Goal: Transaction & Acquisition: Purchase product/service

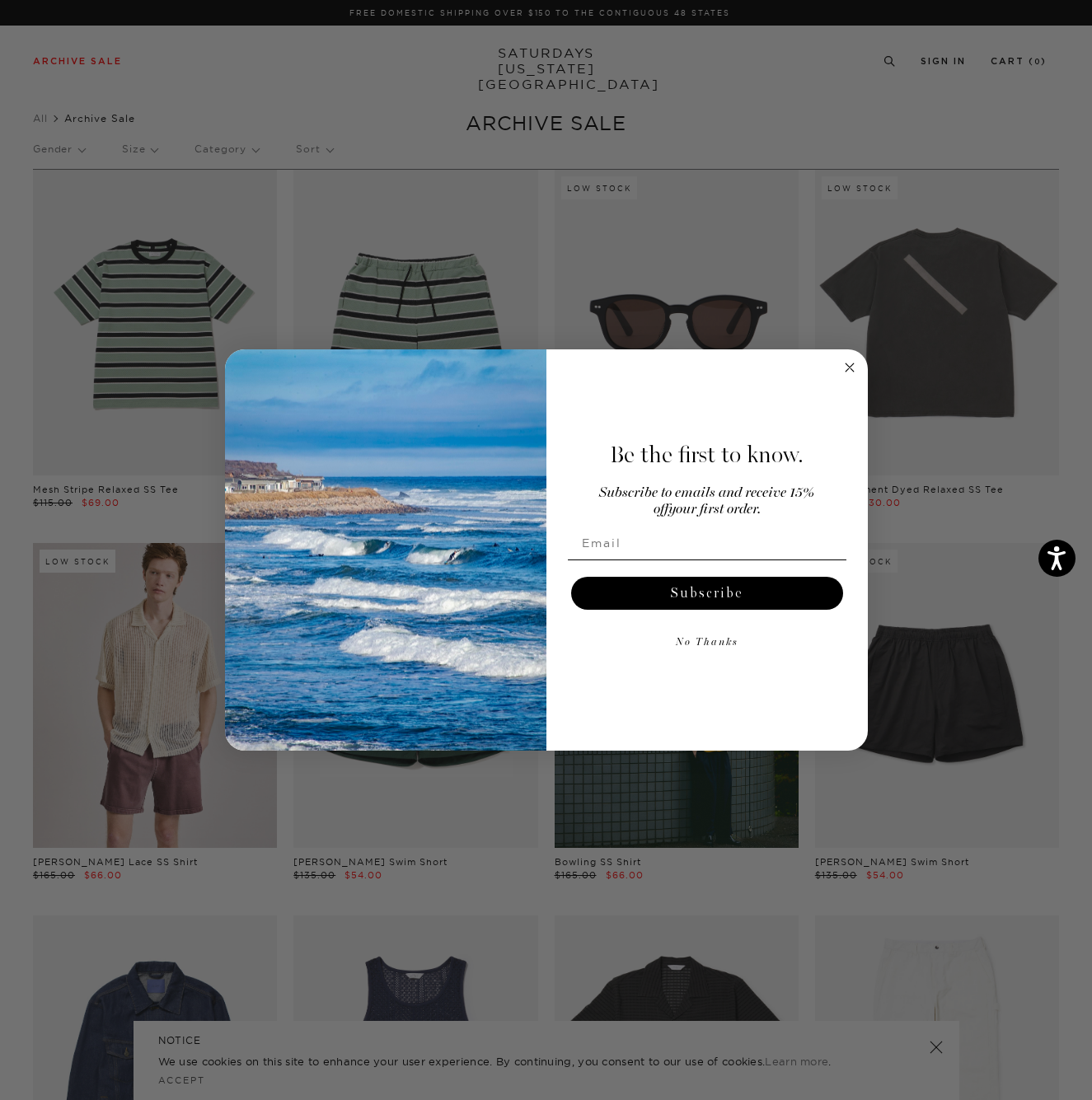
click at [852, 368] on circle "Close dialog" at bounding box center [849, 367] width 19 height 19
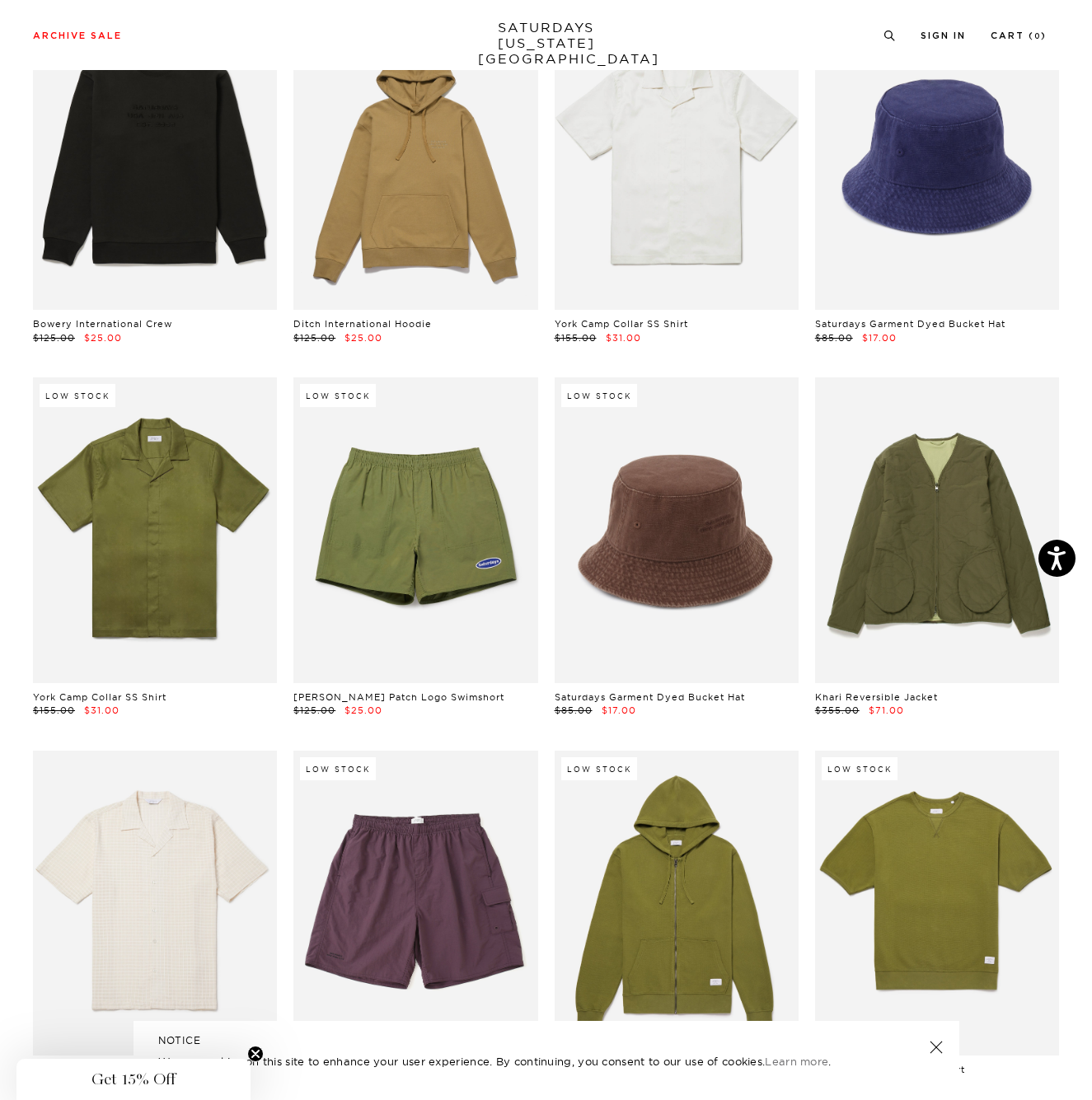
scroll to position [7655, 0]
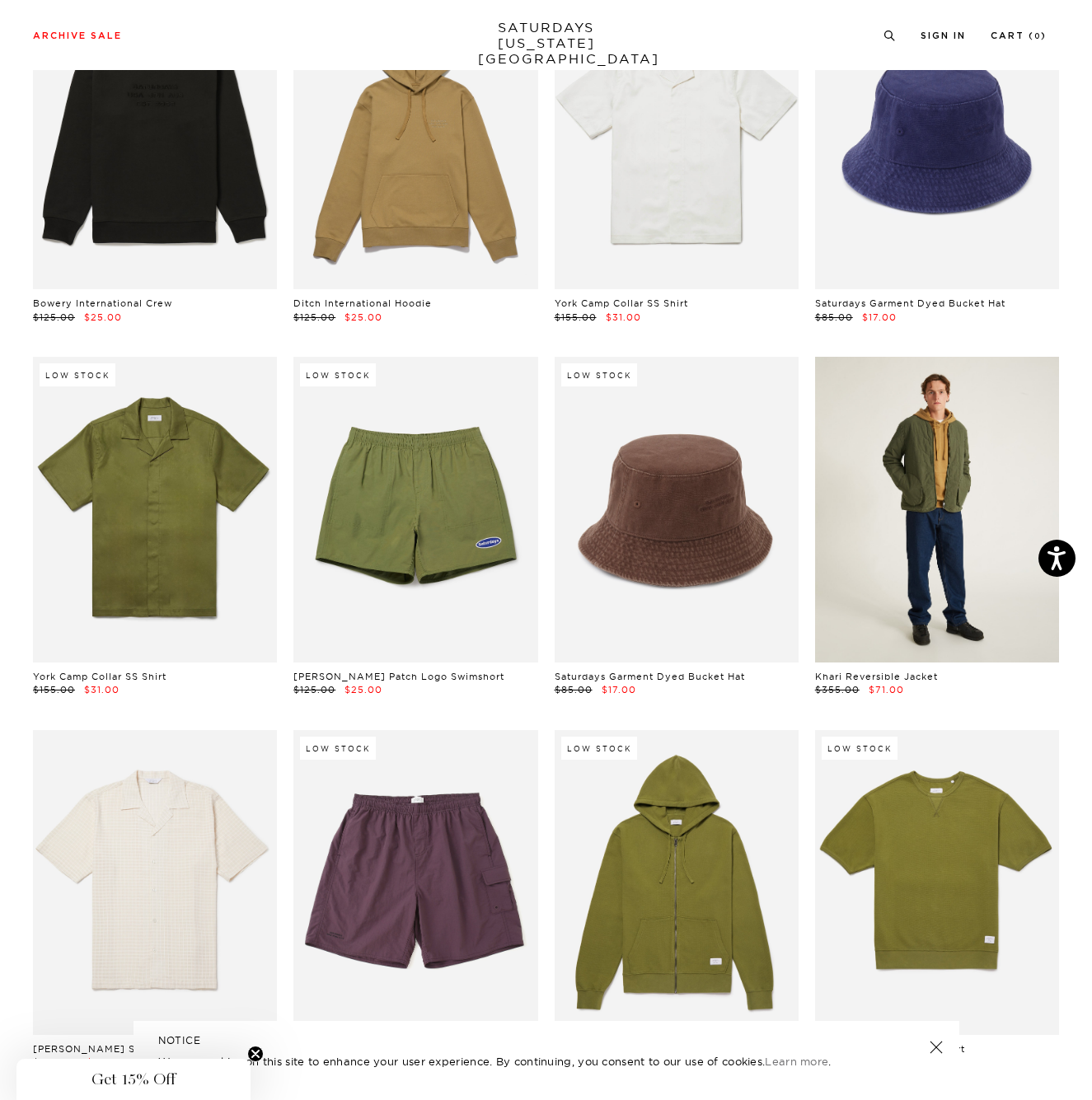
click at [948, 471] on link at bounding box center [937, 509] width 244 height 305
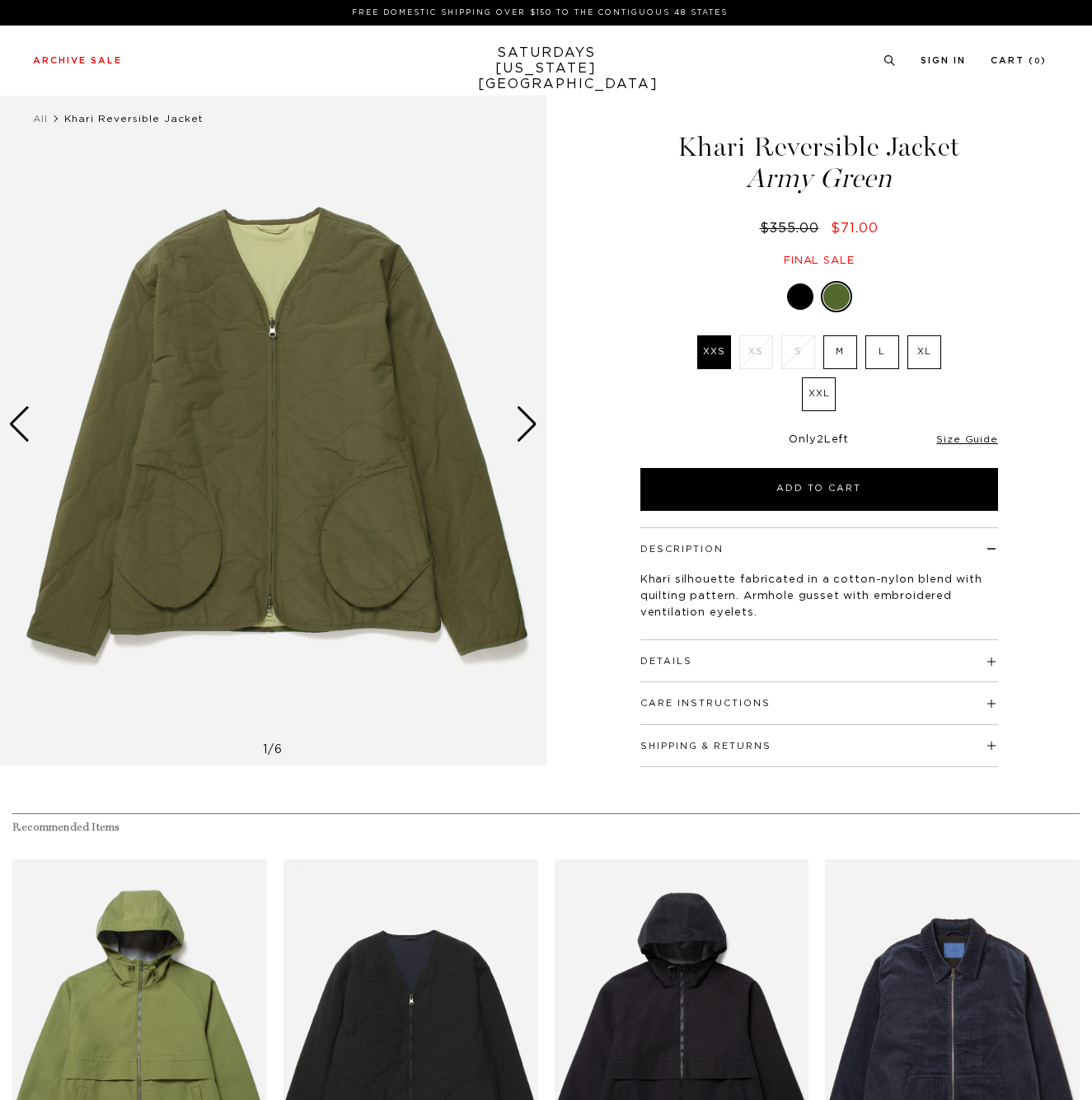
click at [528, 426] on div "Next slide" at bounding box center [527, 424] width 22 height 36
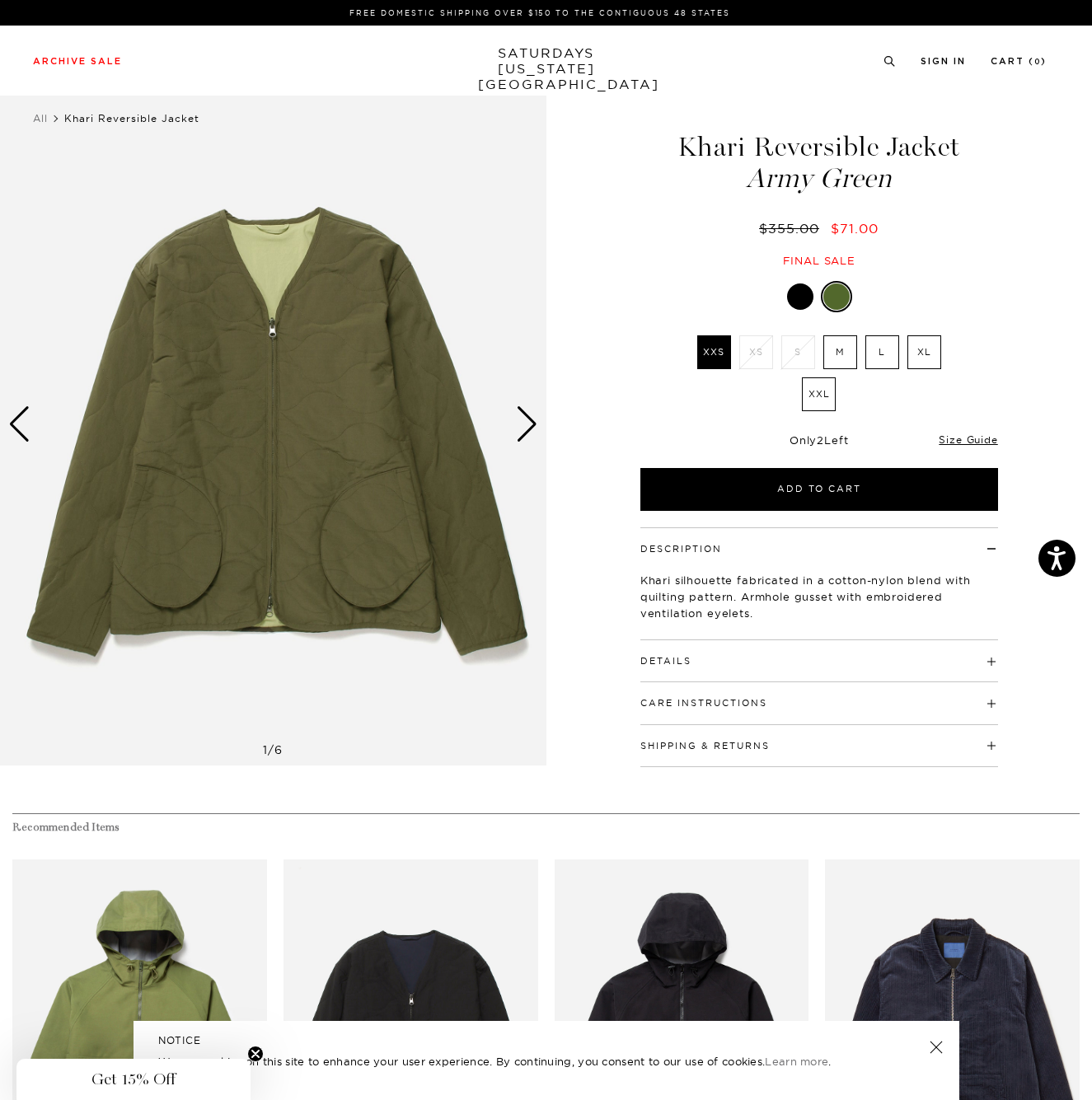
click at [530, 423] on div "Next slide" at bounding box center [527, 424] width 22 height 36
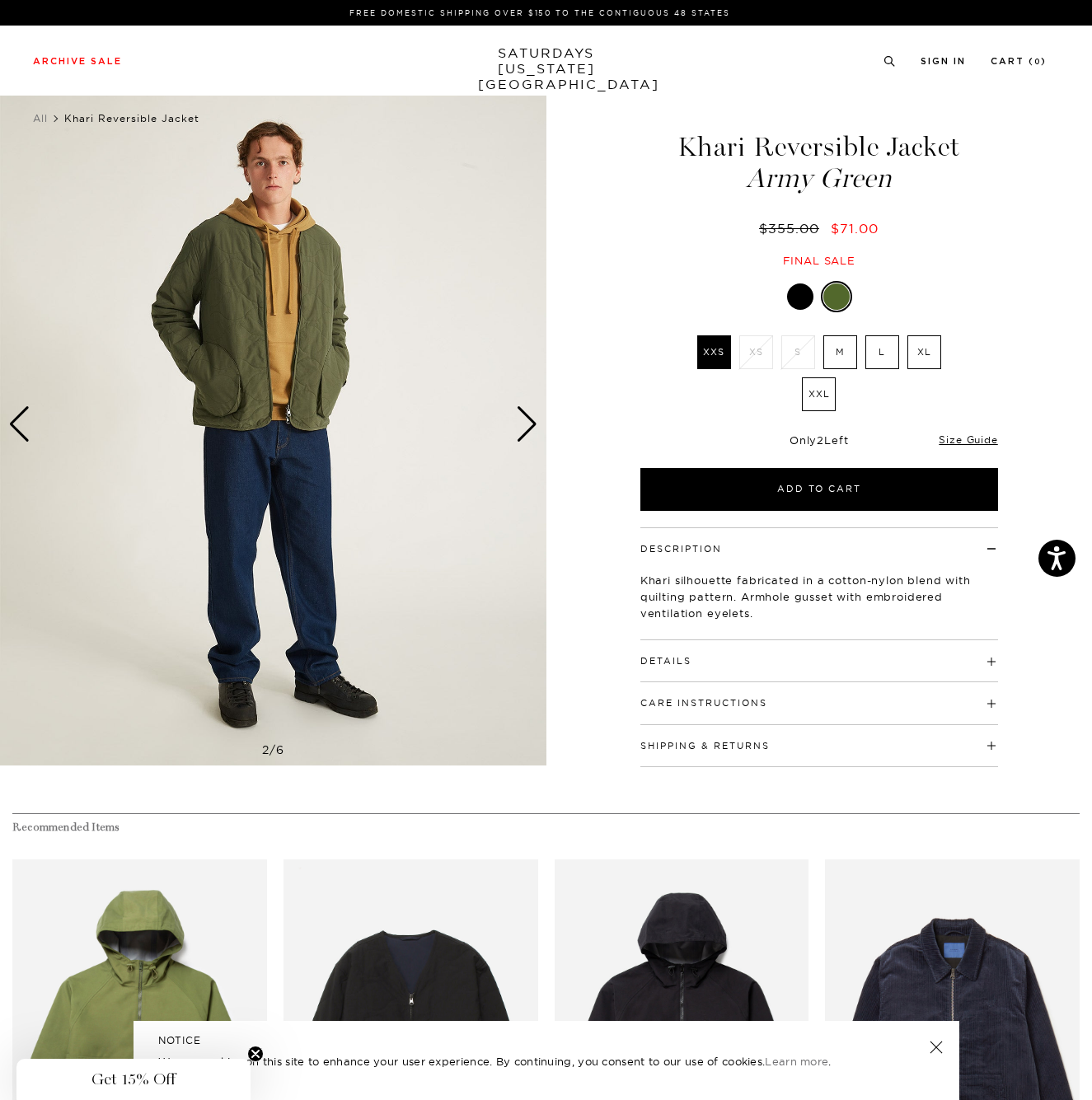
click at [530, 423] on div "Next slide" at bounding box center [527, 424] width 22 height 36
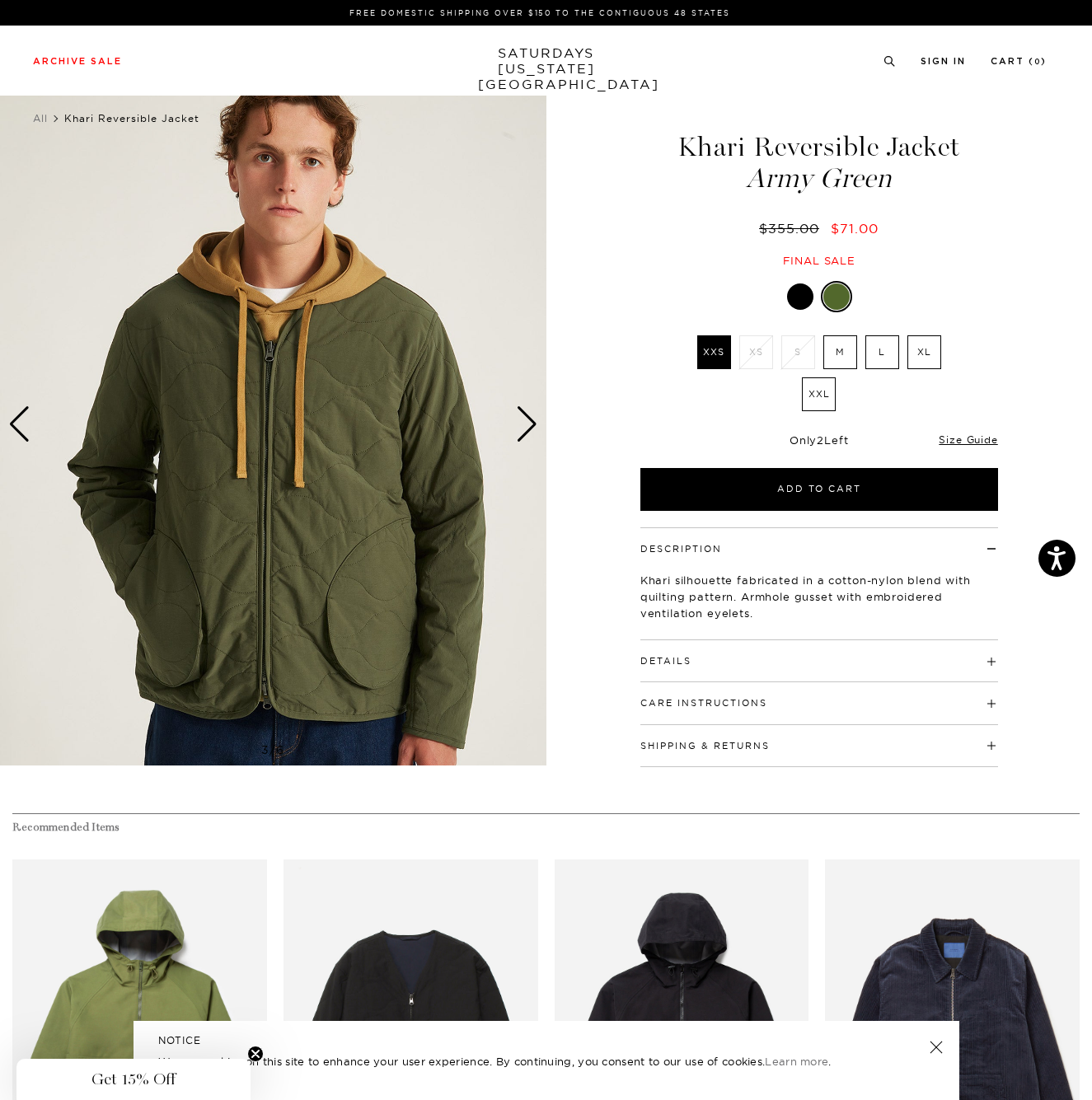
click at [530, 423] on div "Next slide" at bounding box center [527, 424] width 22 height 36
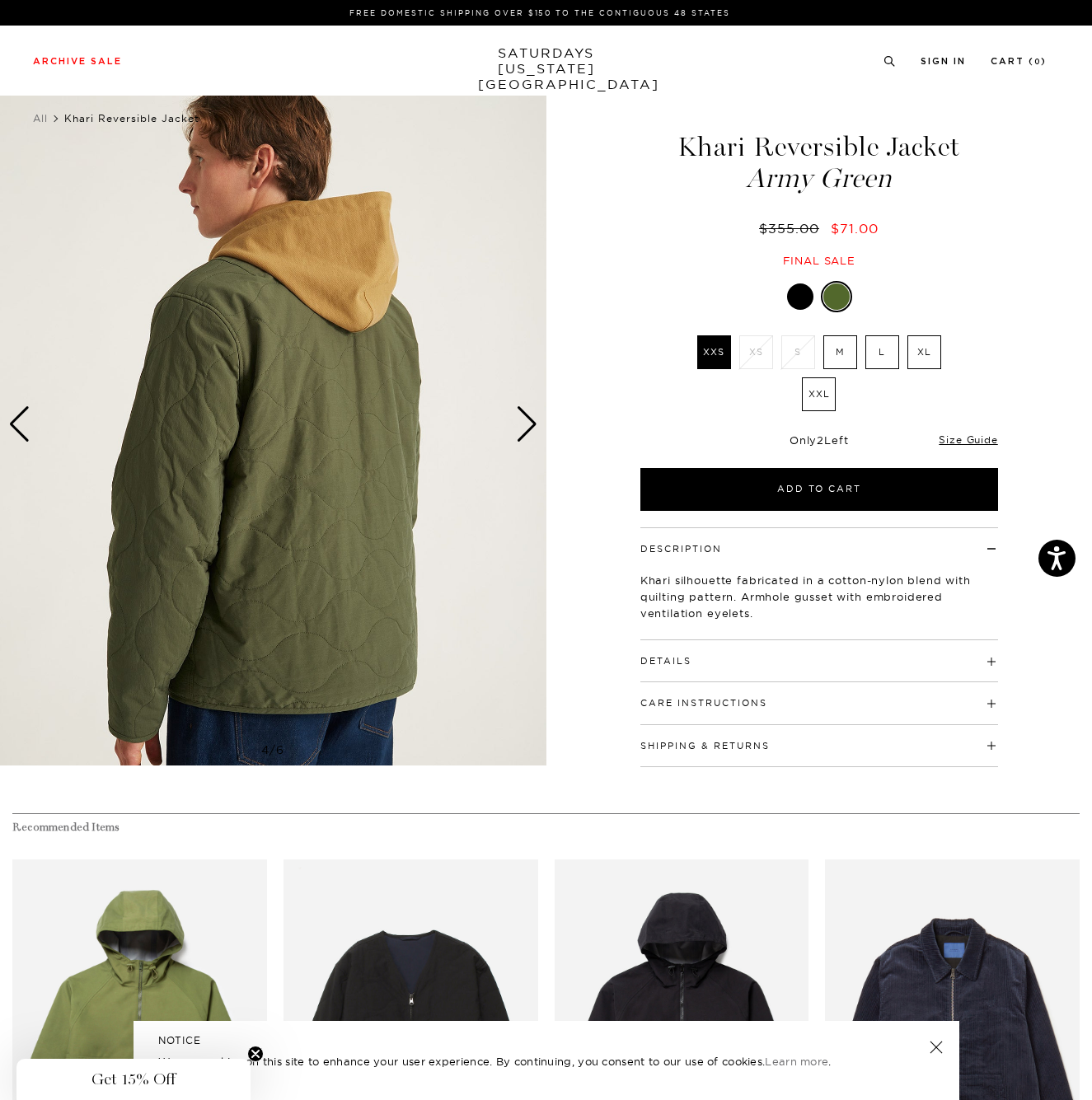
click at [530, 423] on div "Next slide" at bounding box center [527, 424] width 22 height 36
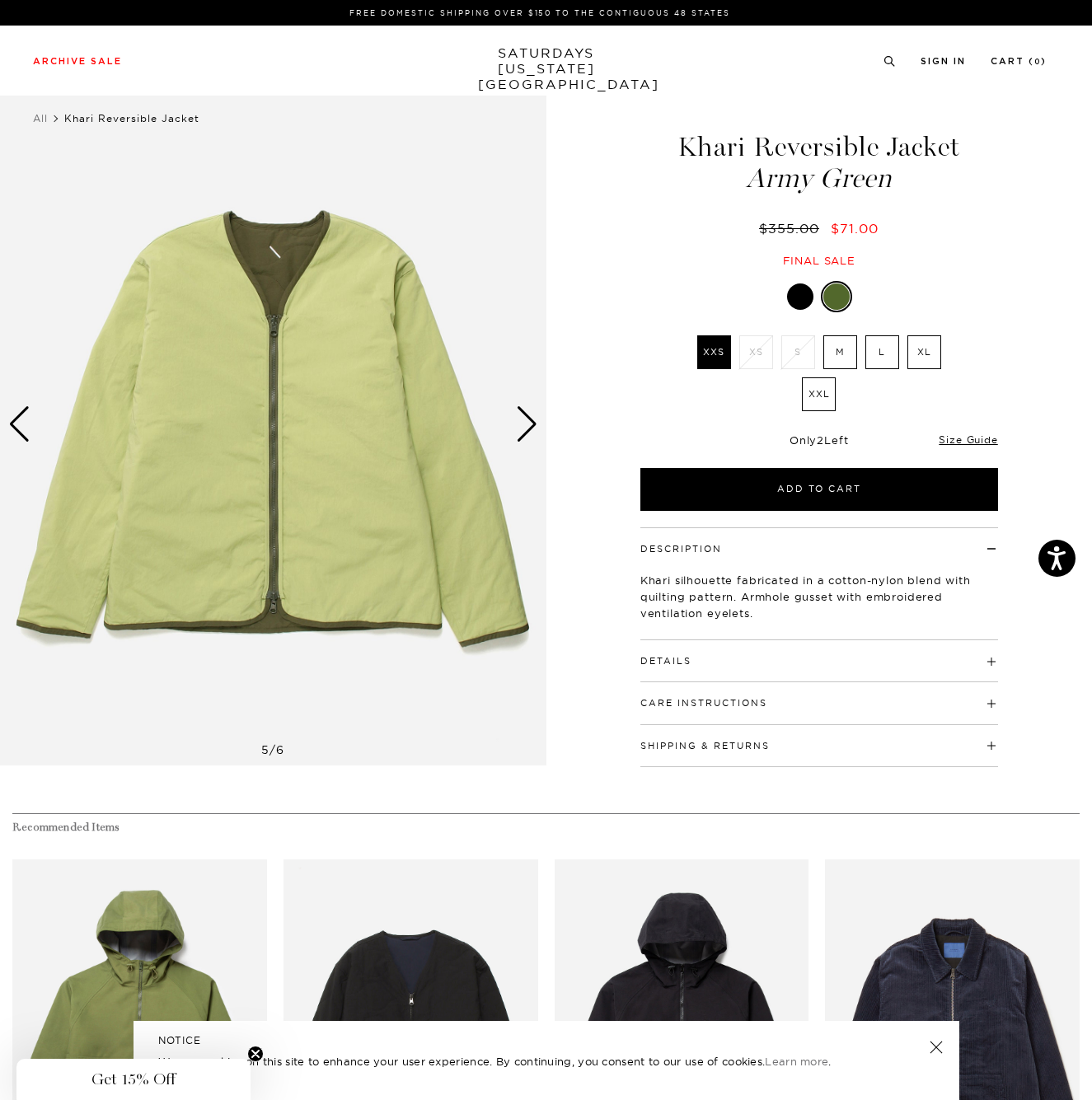
click at [530, 423] on div "Next slide" at bounding box center [527, 424] width 22 height 36
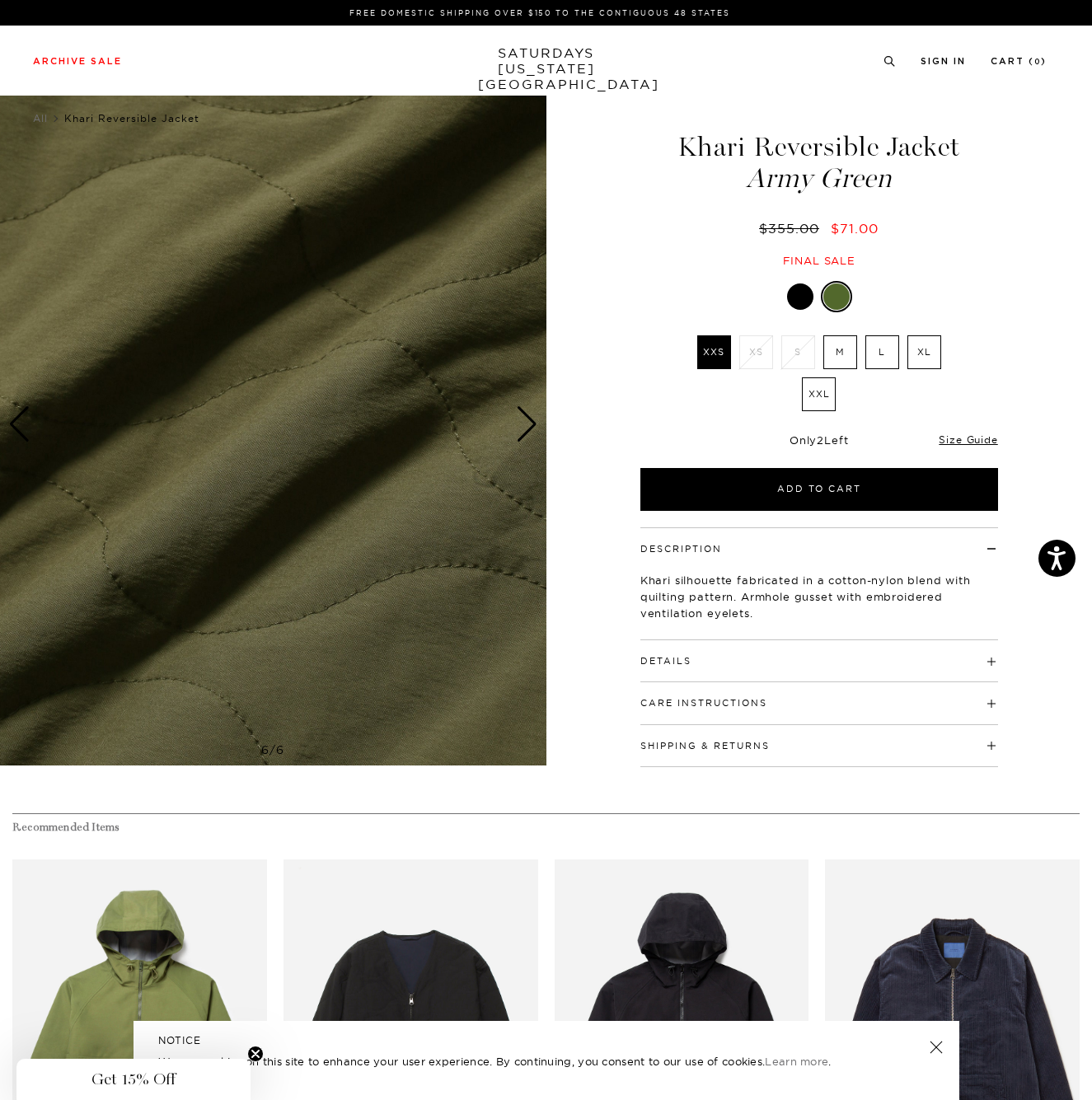
click at [793, 289] on div at bounding box center [800, 296] width 26 height 26
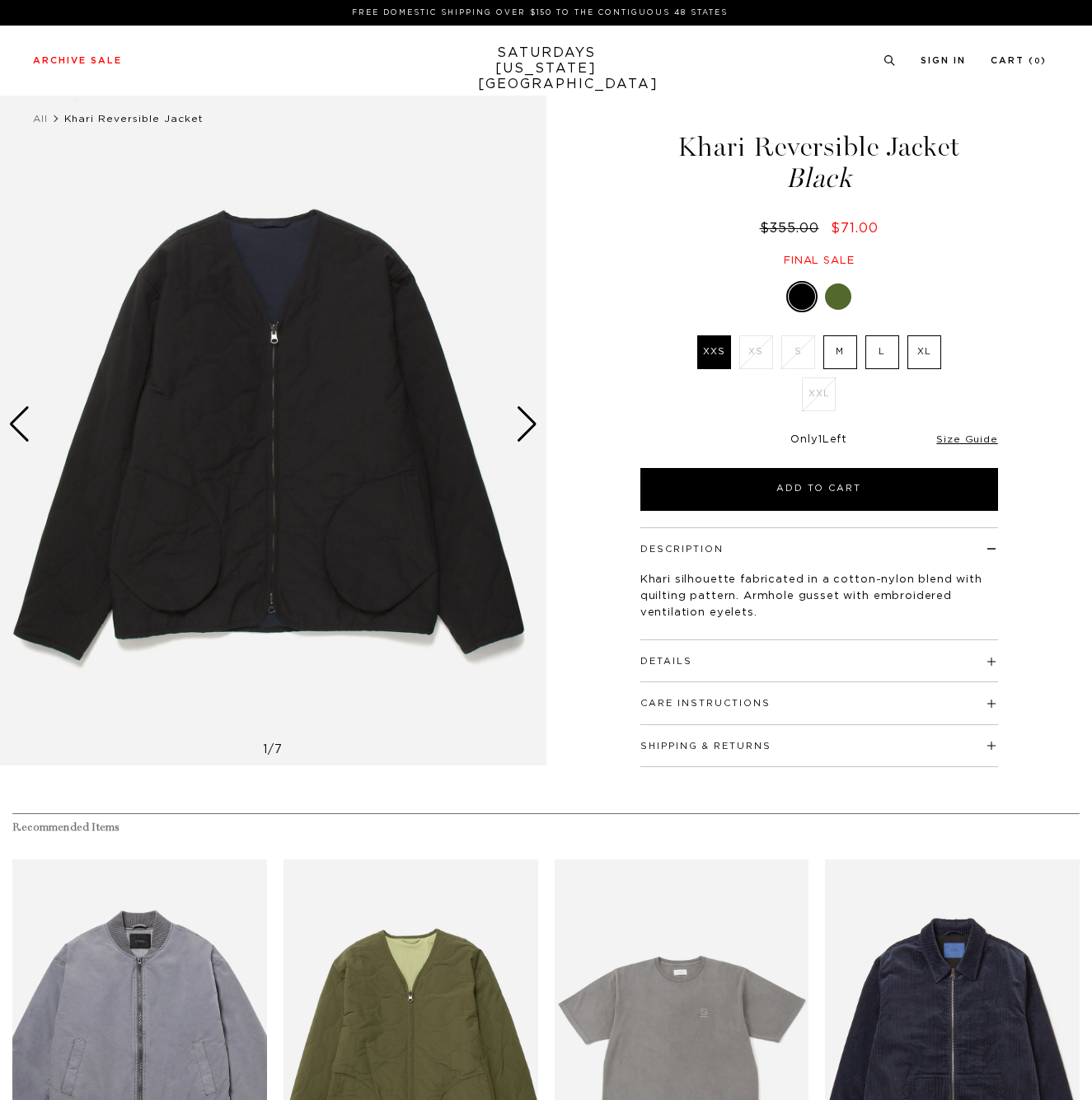
click at [527, 428] on div "Next slide" at bounding box center [527, 424] width 22 height 36
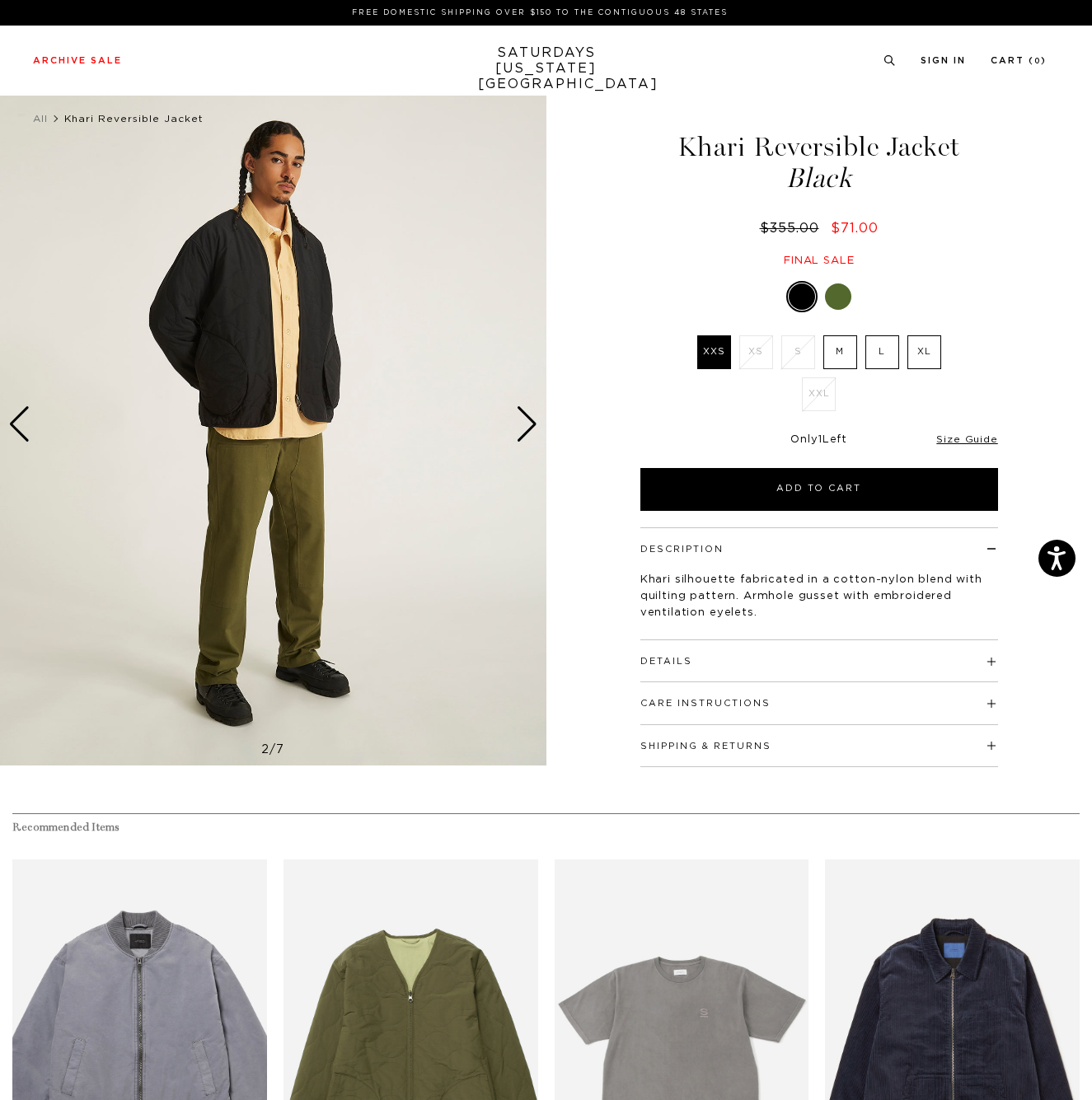
click at [527, 428] on div "Next slide" at bounding box center [527, 424] width 22 height 36
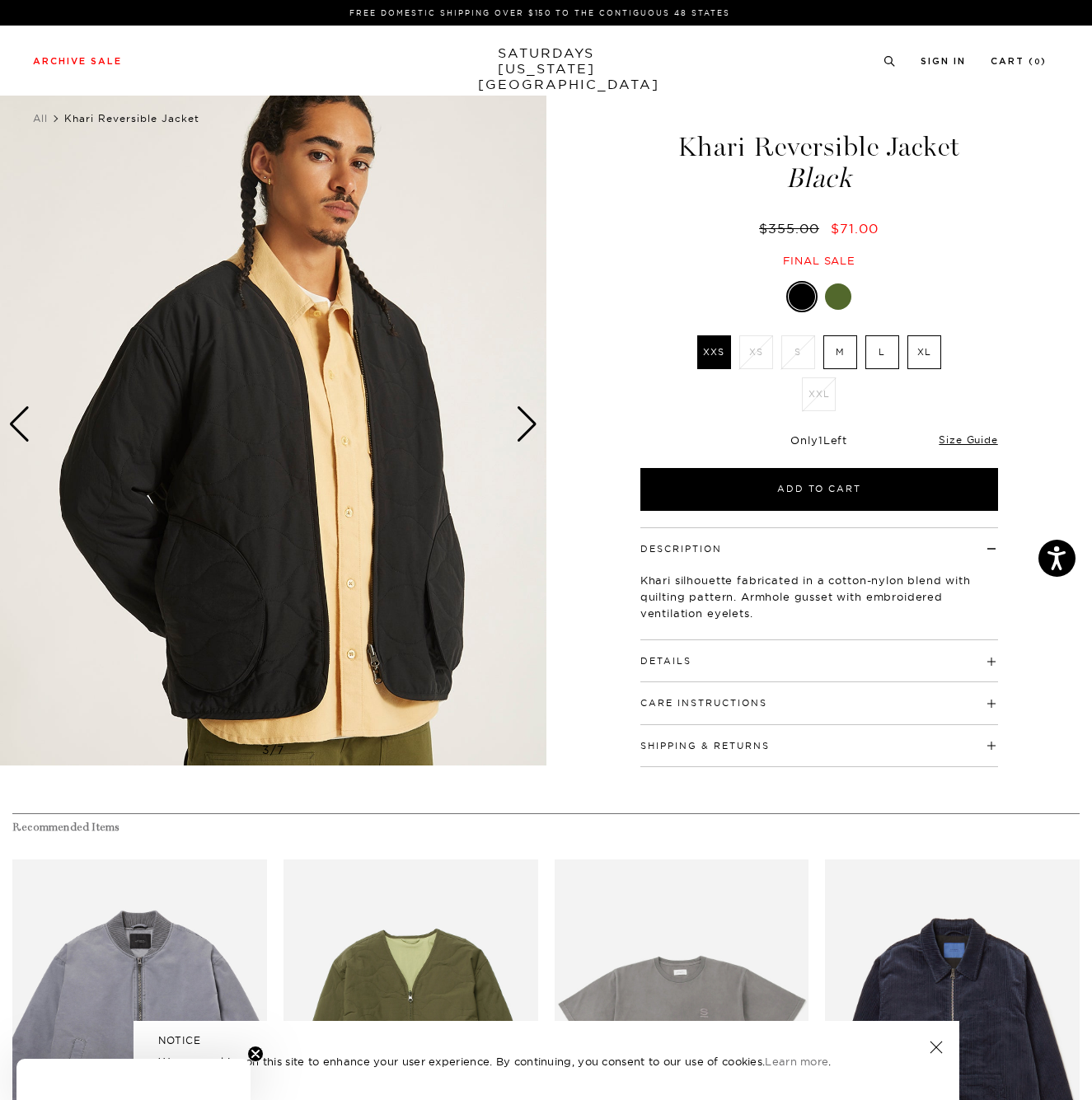
click at [527, 428] on div "Next slide" at bounding box center [527, 424] width 22 height 36
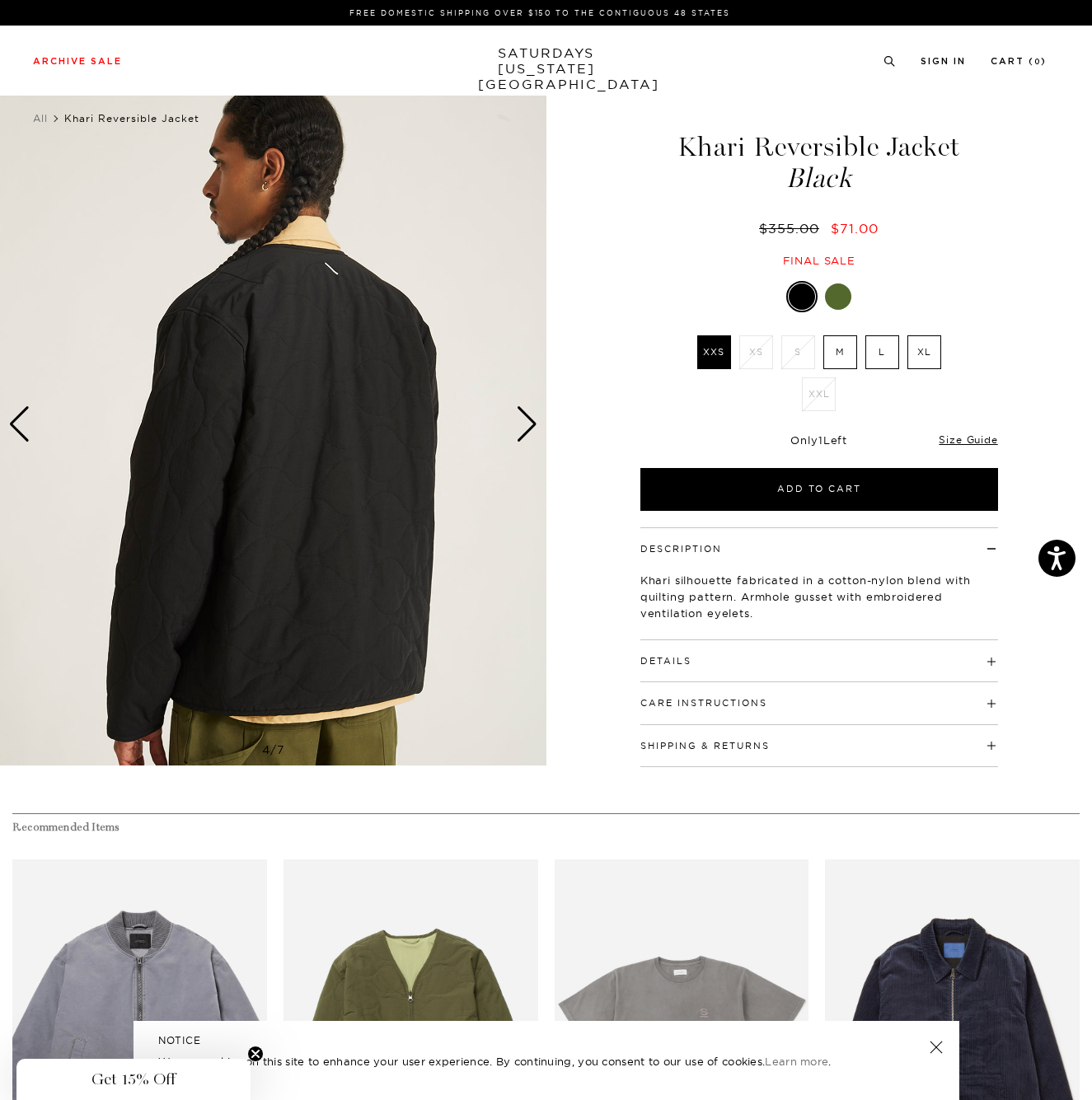
click at [527, 428] on div "Next slide" at bounding box center [527, 424] width 22 height 36
